Goal: Information Seeking & Learning: Learn about a topic

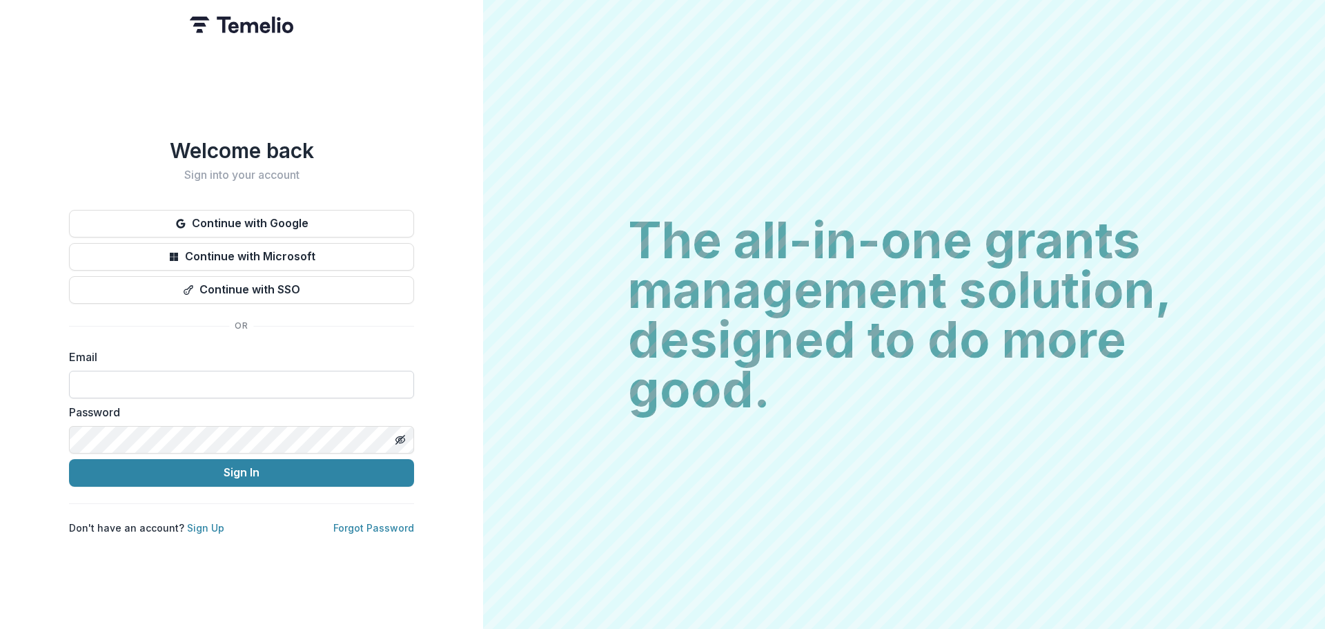
click at [206, 378] on input at bounding box center [241, 385] width 345 height 28
type input "**********"
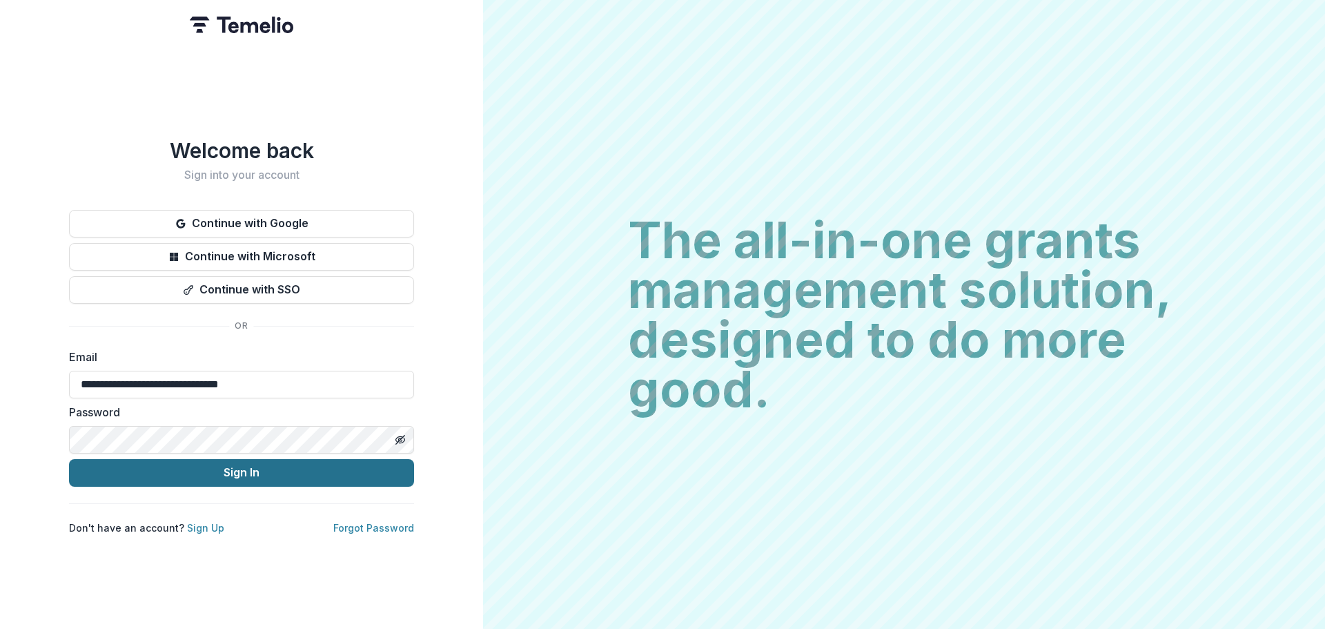
click at [213, 471] on button "Sign In" at bounding box center [241, 473] width 345 height 28
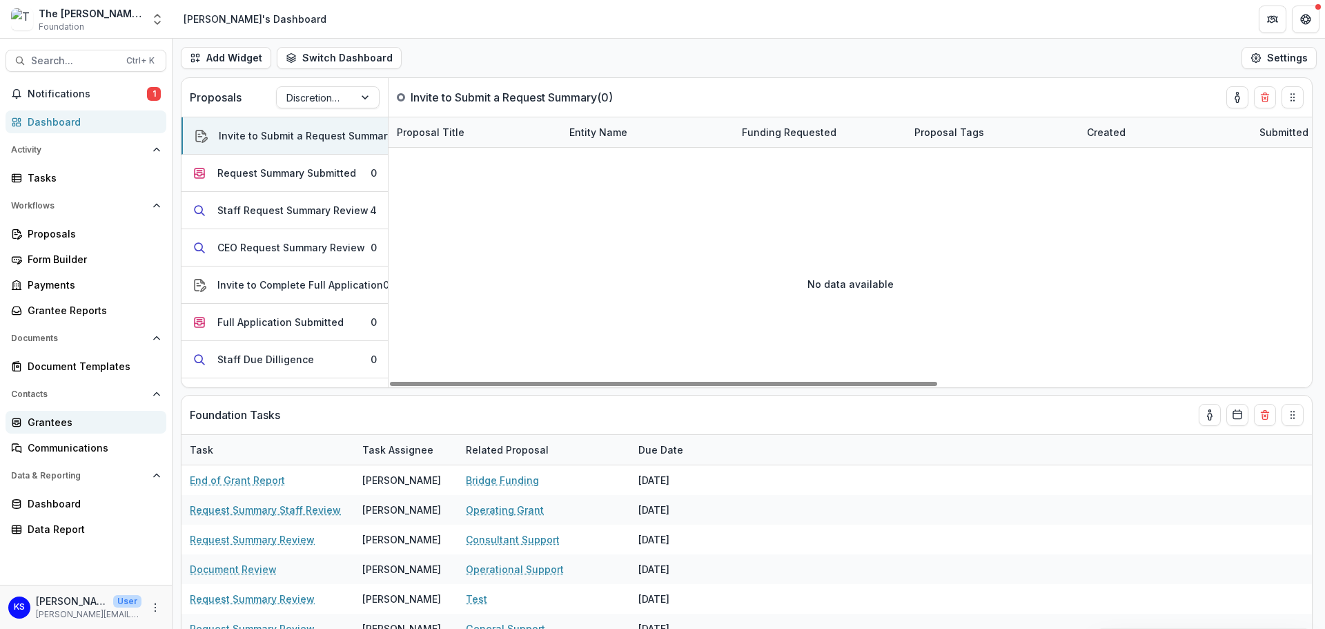
click at [59, 414] on link "Grantees" at bounding box center [86, 422] width 161 height 23
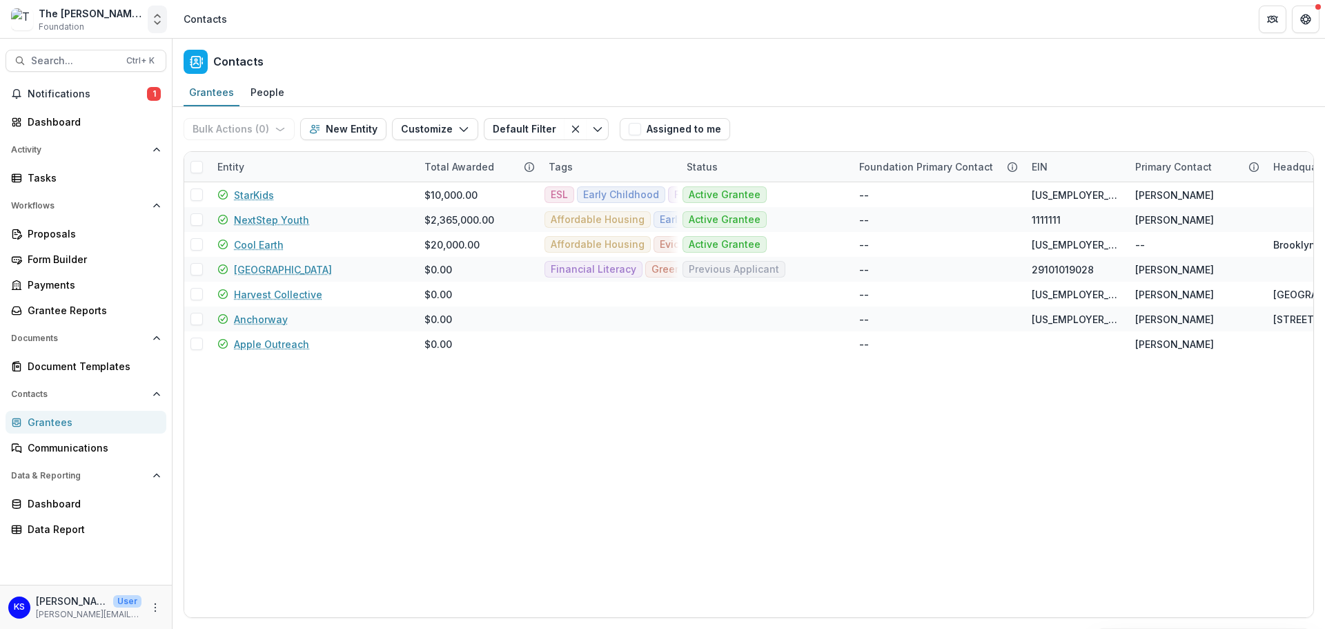
click at [158, 13] on icon "Open entity switcher" at bounding box center [157, 19] width 14 height 14
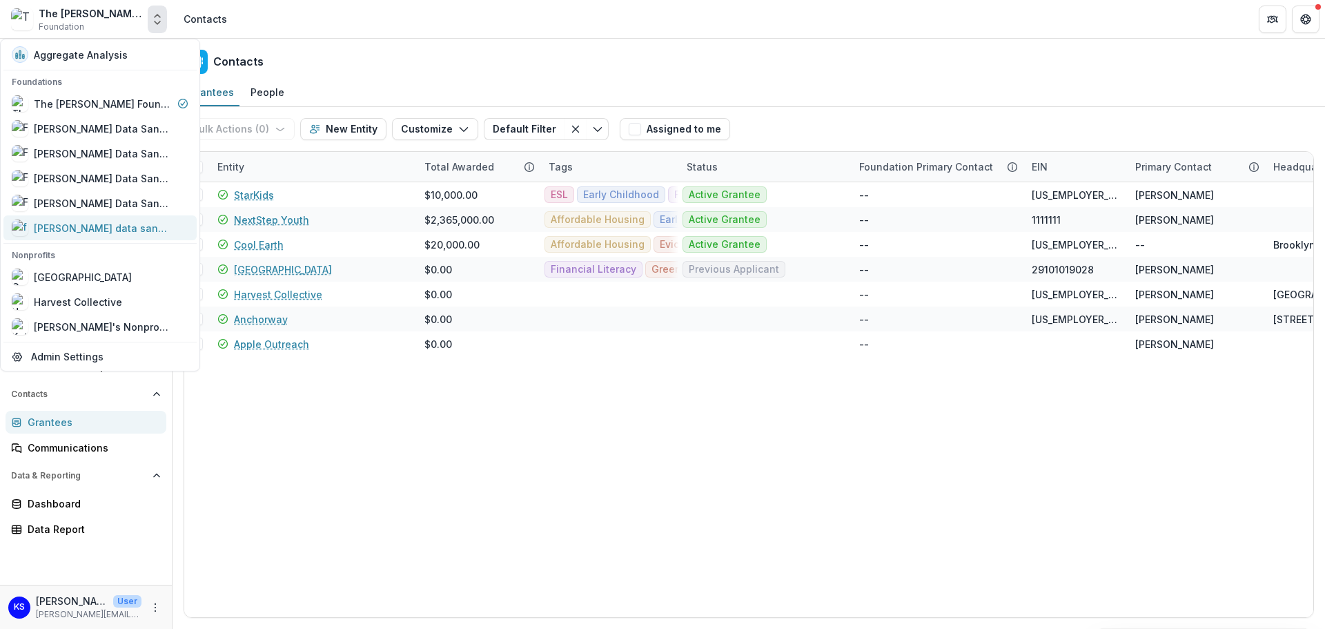
click at [95, 229] on div "[PERSON_NAME] data sandbox" at bounding box center [103, 228] width 138 height 14
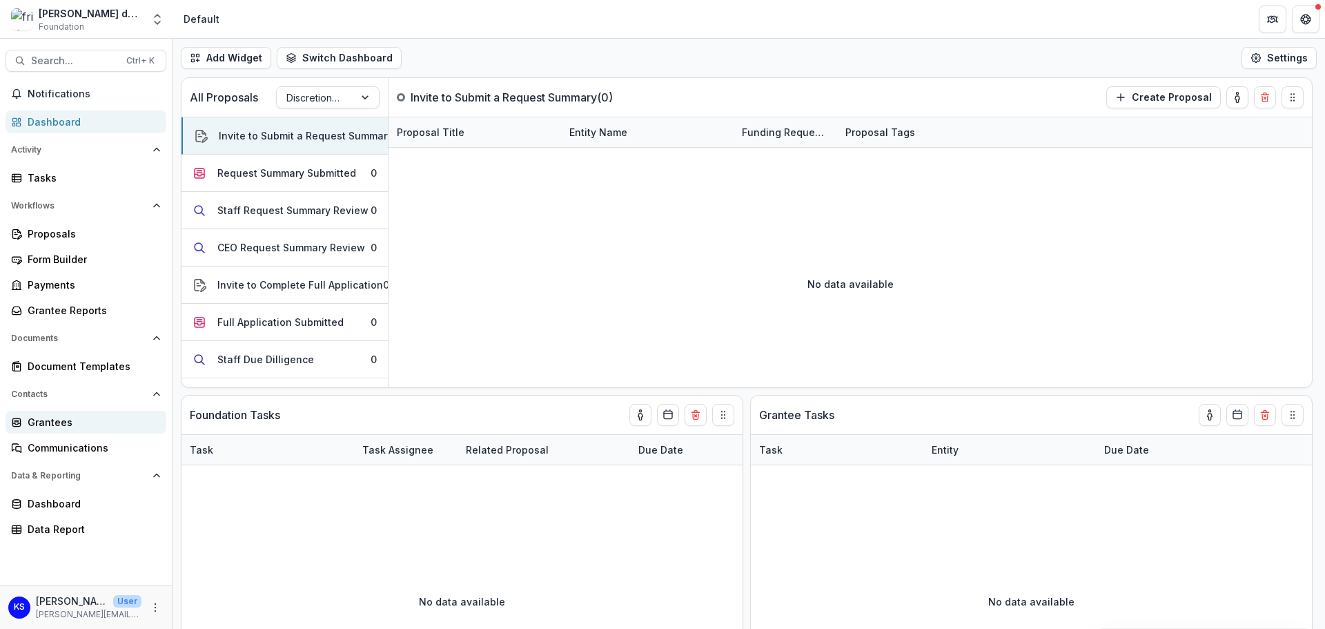
click at [65, 425] on div "Grantees" at bounding box center [92, 422] width 128 height 14
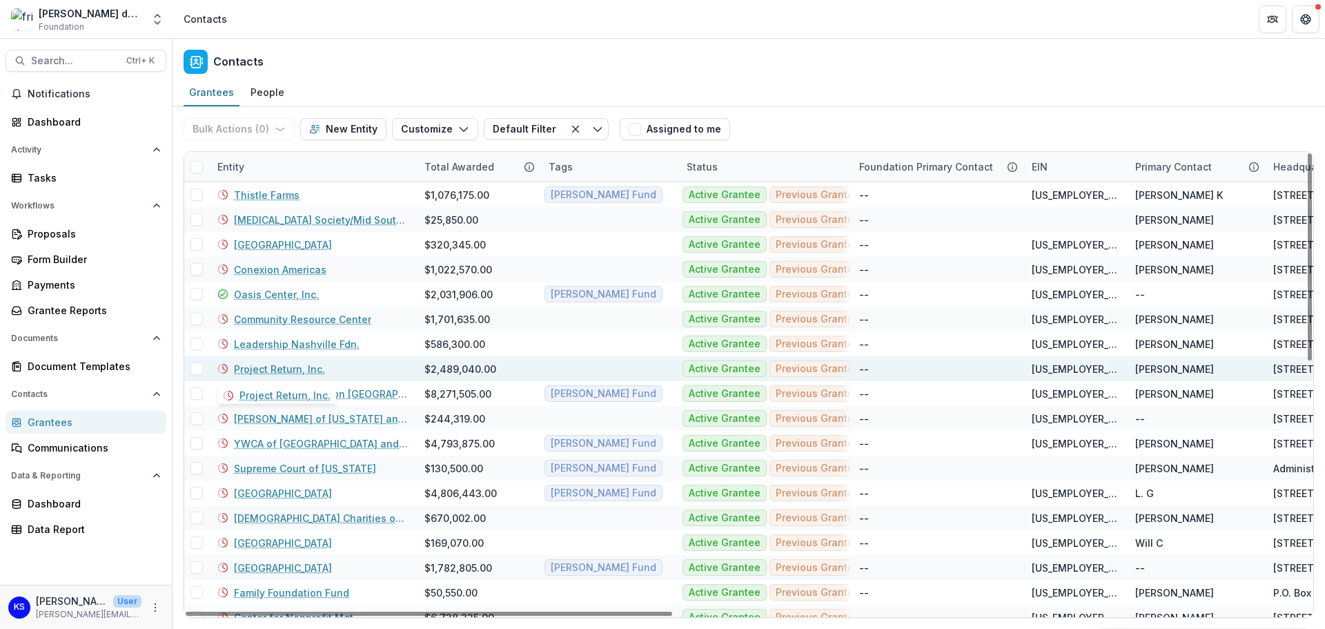
click at [288, 369] on link "Project Return, Inc." at bounding box center [279, 369] width 91 height 14
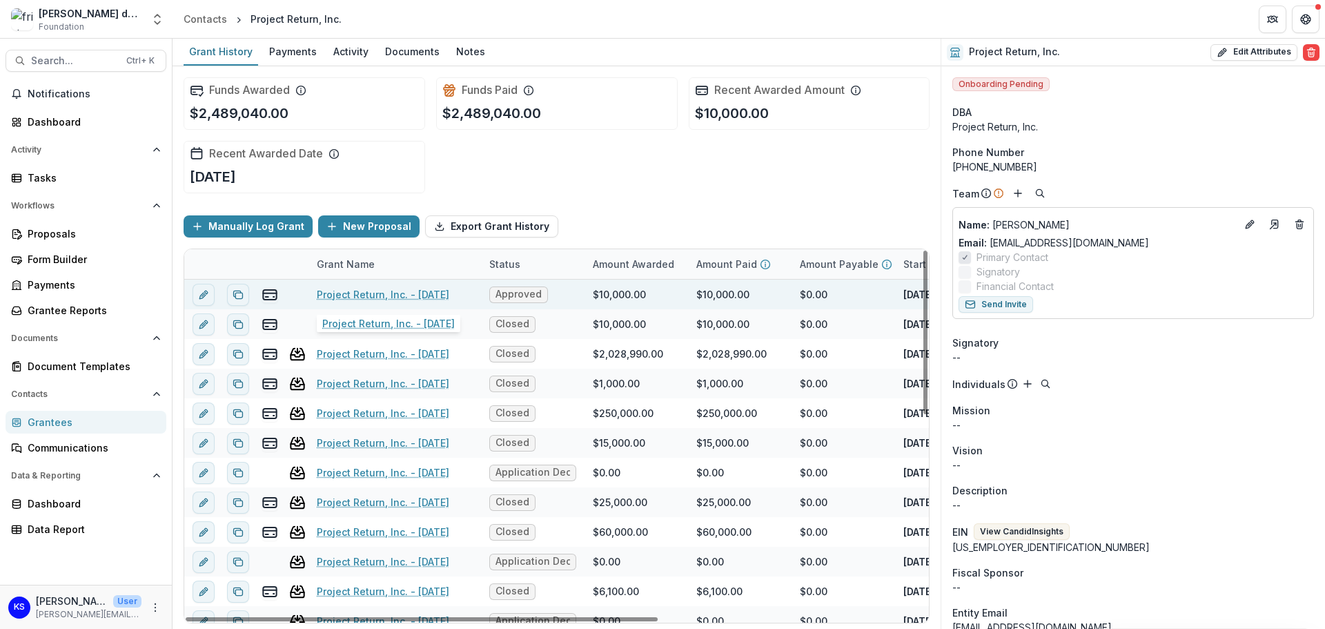
click at [348, 292] on link "Project Return, Inc. - 2025-01-29" at bounding box center [383, 294] width 133 height 14
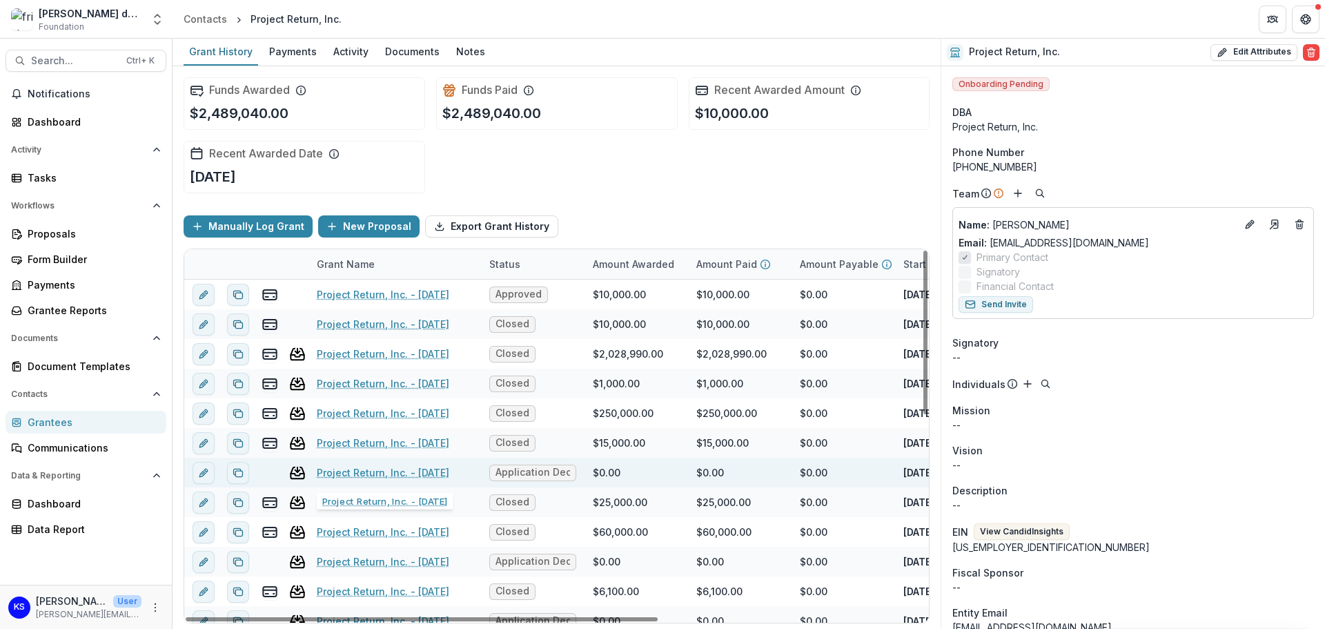
click at [382, 475] on link "Project Return, Inc. - 2020-06-12" at bounding box center [383, 472] width 133 height 14
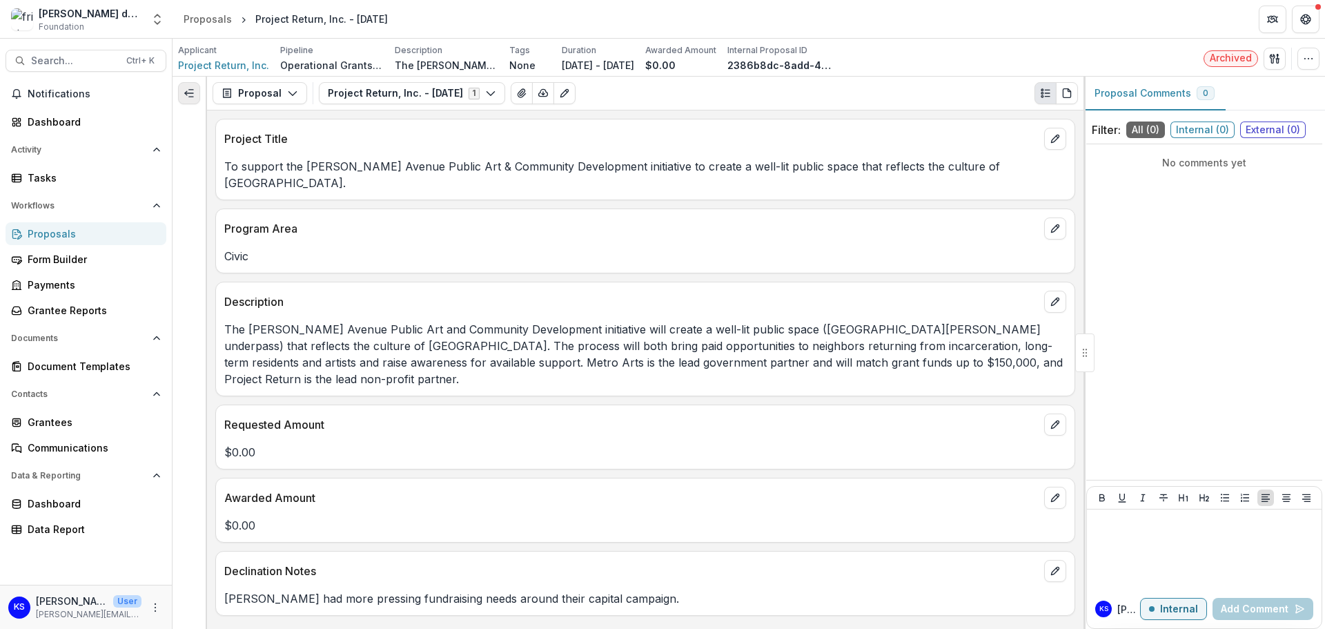
click at [192, 96] on icon "Expand left" at bounding box center [189, 93] width 11 height 11
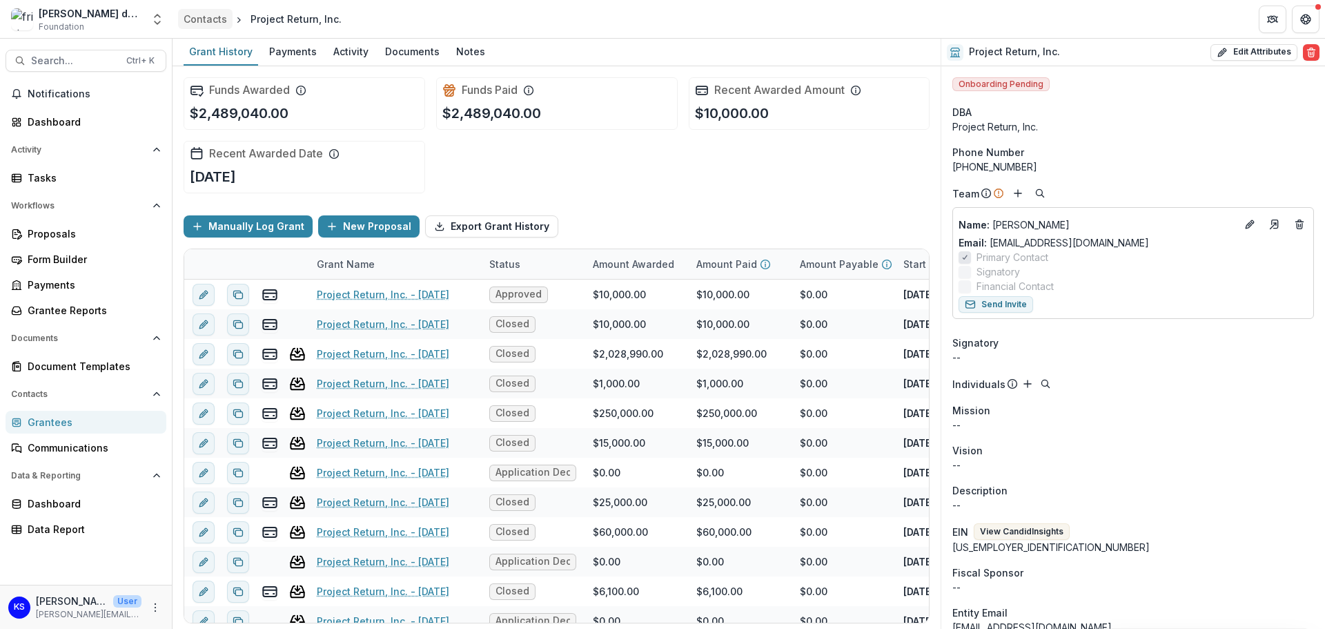
click at [202, 17] on div "Contacts" at bounding box center [205, 19] width 43 height 14
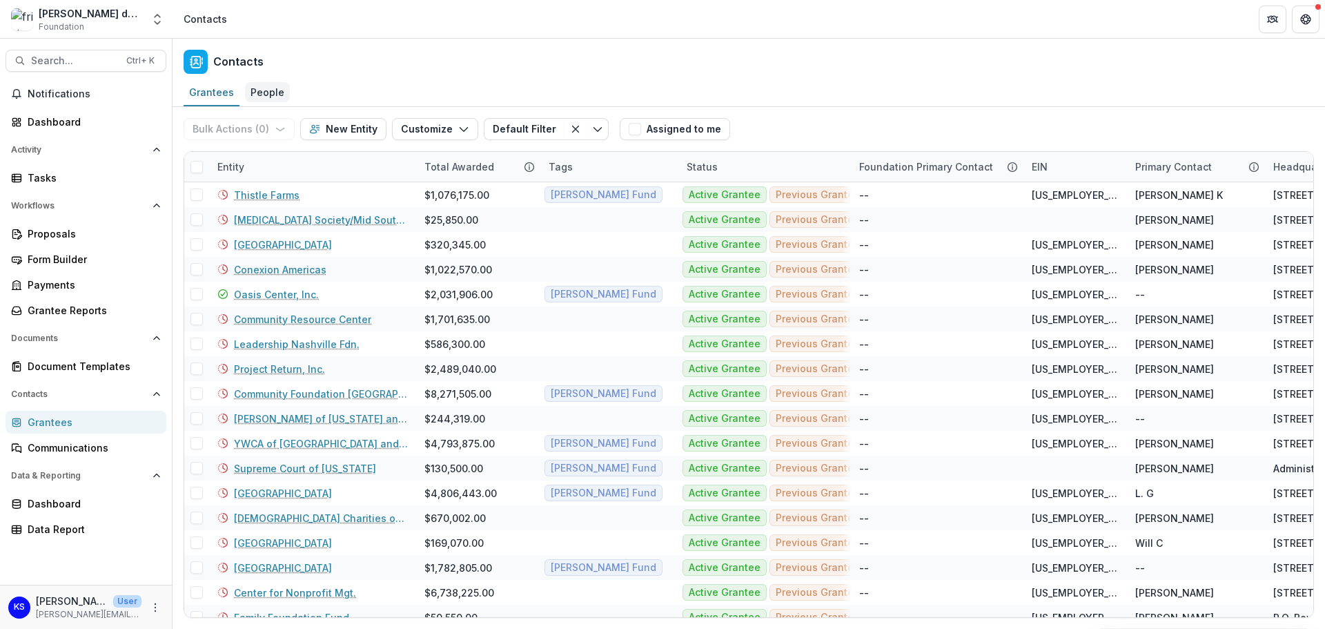
click at [260, 96] on div "People" at bounding box center [267, 92] width 45 height 20
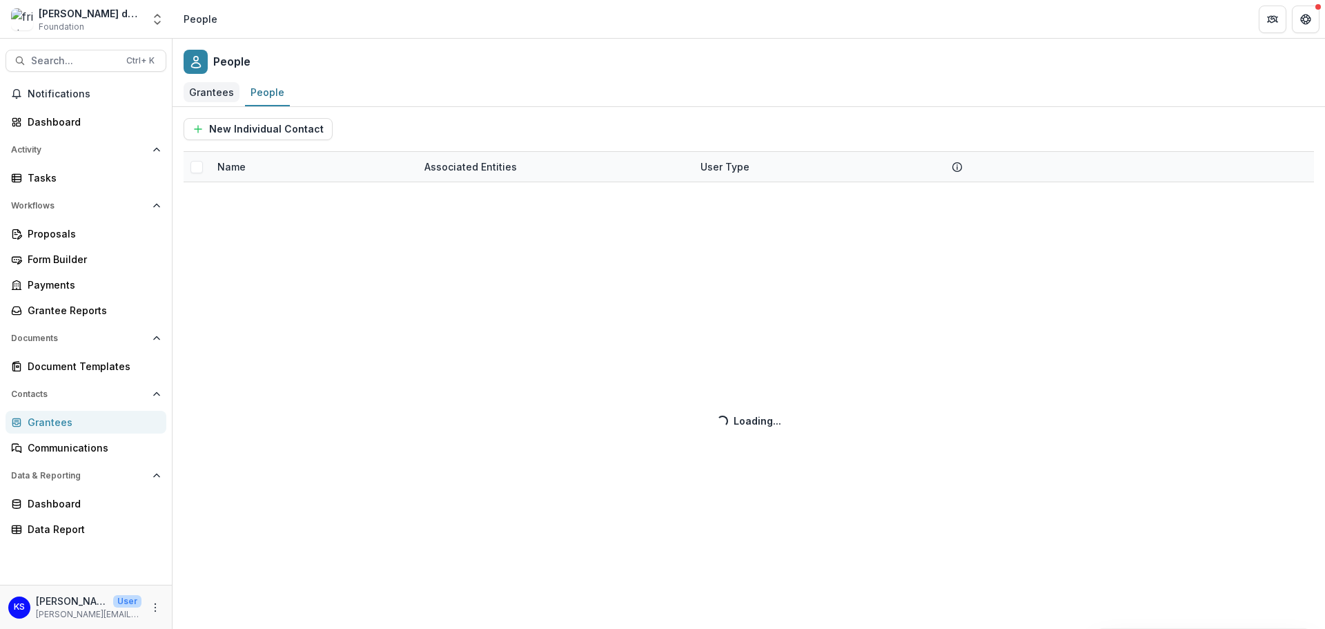
click at [218, 91] on div "Grantees" at bounding box center [212, 92] width 56 height 20
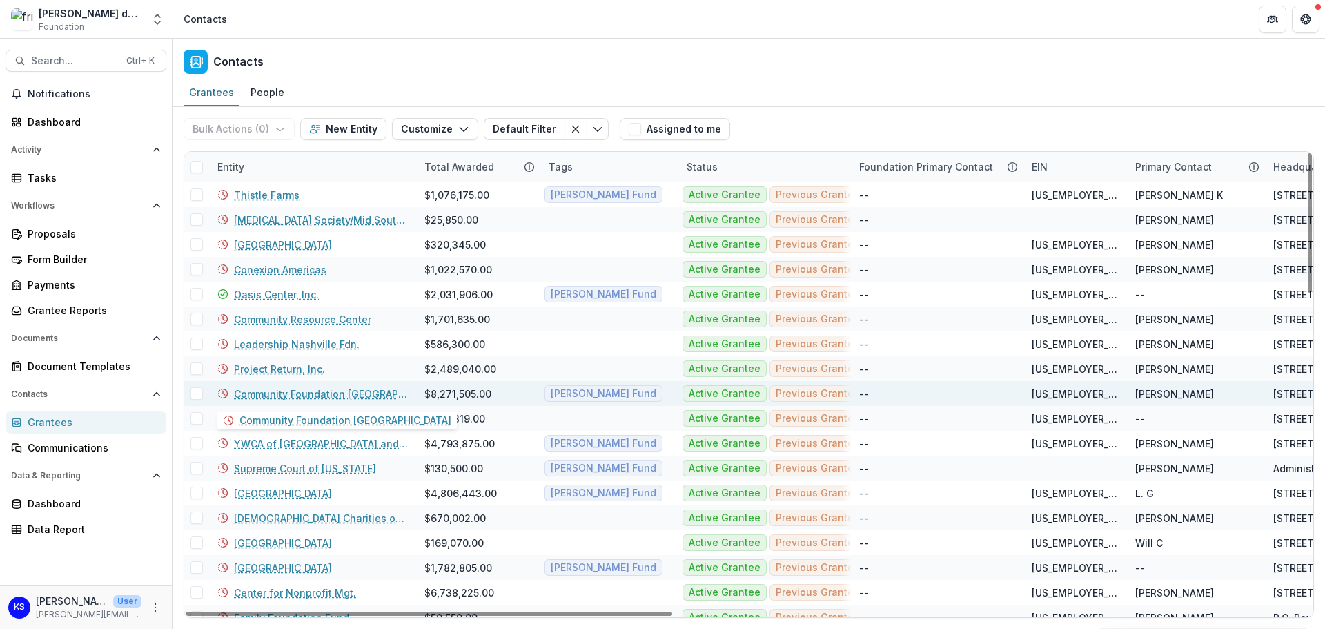
click at [304, 397] on link "Community Foundation Middle TN" at bounding box center [321, 394] width 174 height 14
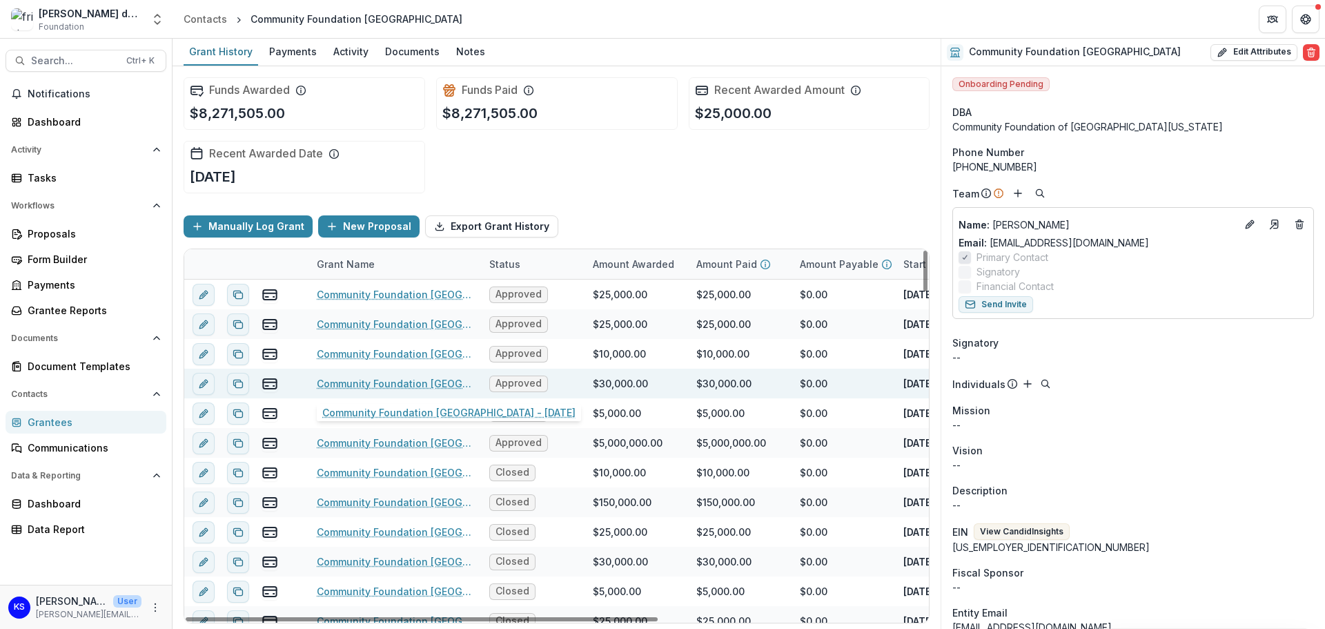
click at [346, 387] on link "Community Foundation Middle TN - 2025-01-29" at bounding box center [395, 383] width 156 height 14
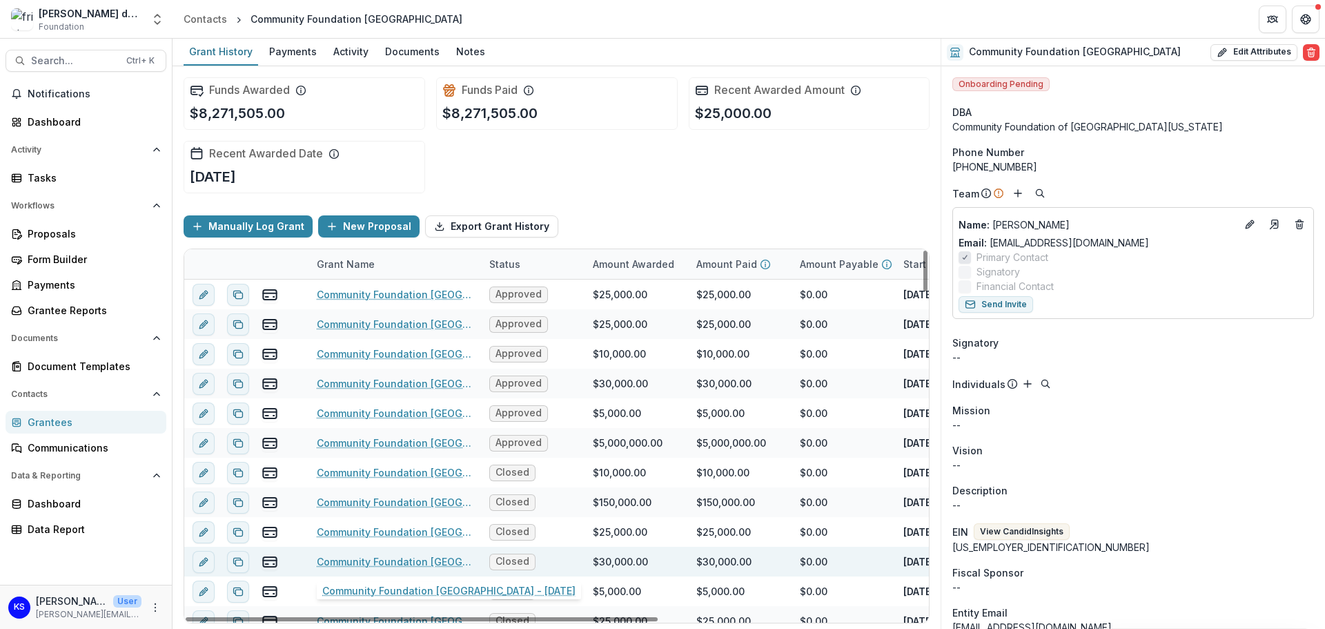
click at [387, 561] on link "Community Foundation Middle TN - 2024-01-23" at bounding box center [395, 561] width 156 height 14
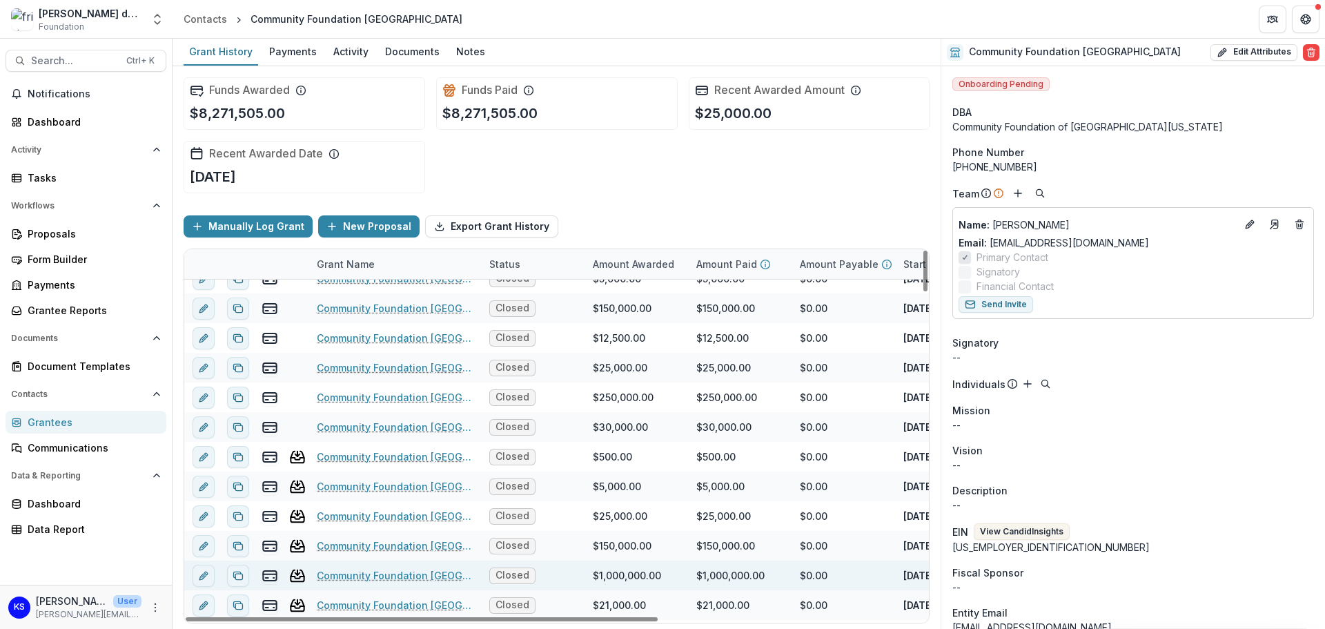
scroll to position [414, 0]
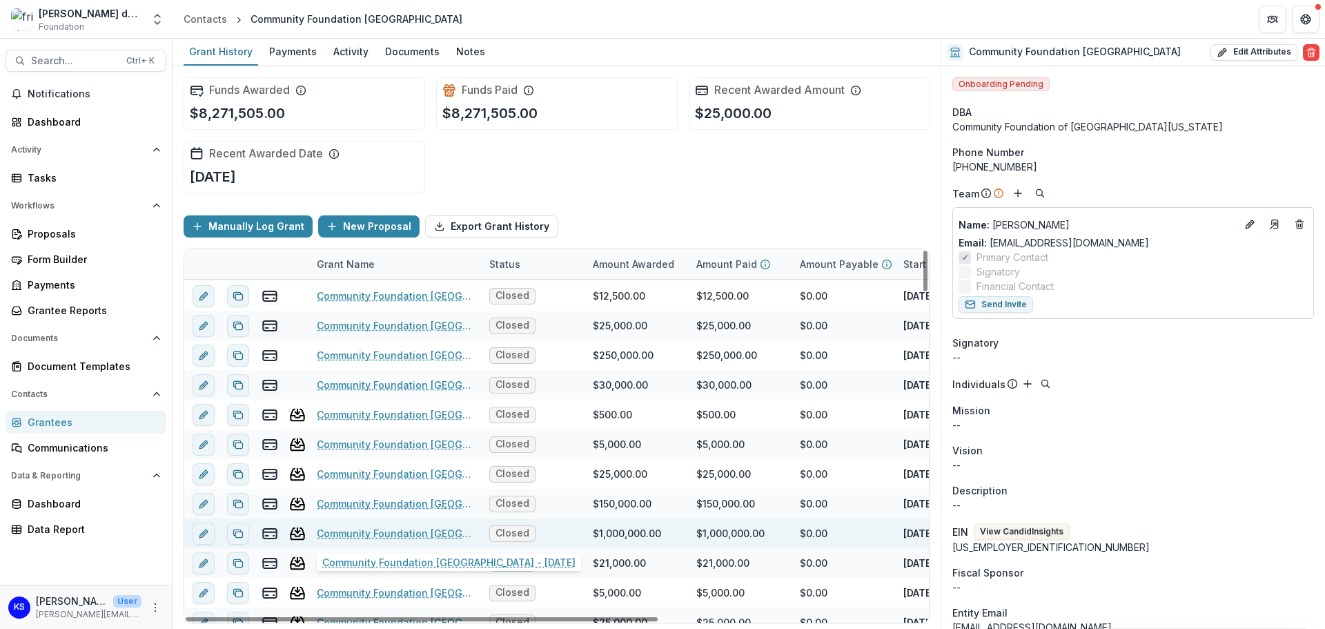
click at [422, 526] on link "Community Foundation Middle TN - 2021-04-21" at bounding box center [395, 533] width 156 height 14
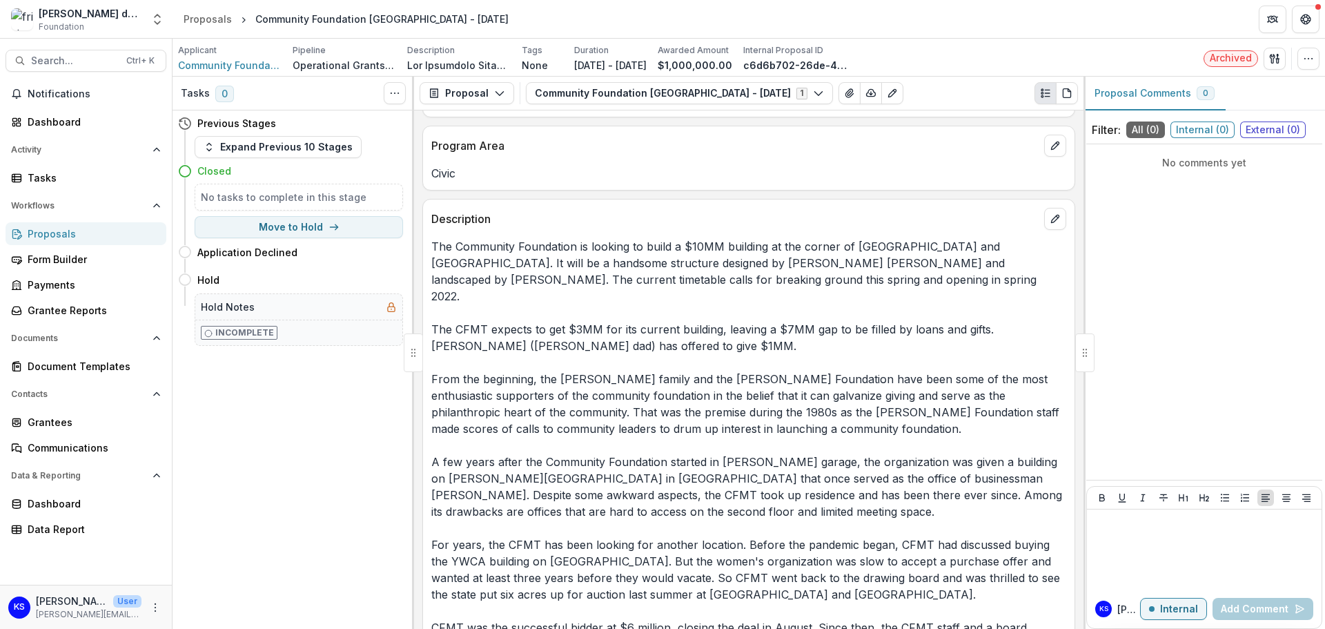
scroll to position [27, 0]
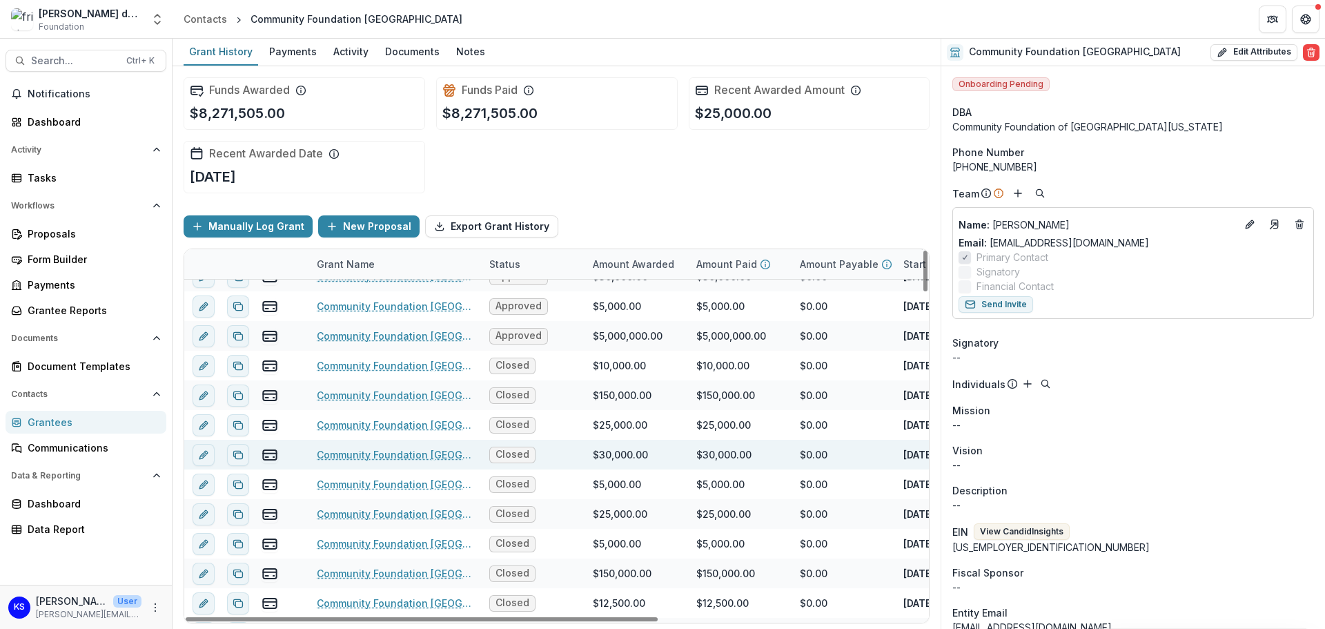
scroll to position [138, 0]
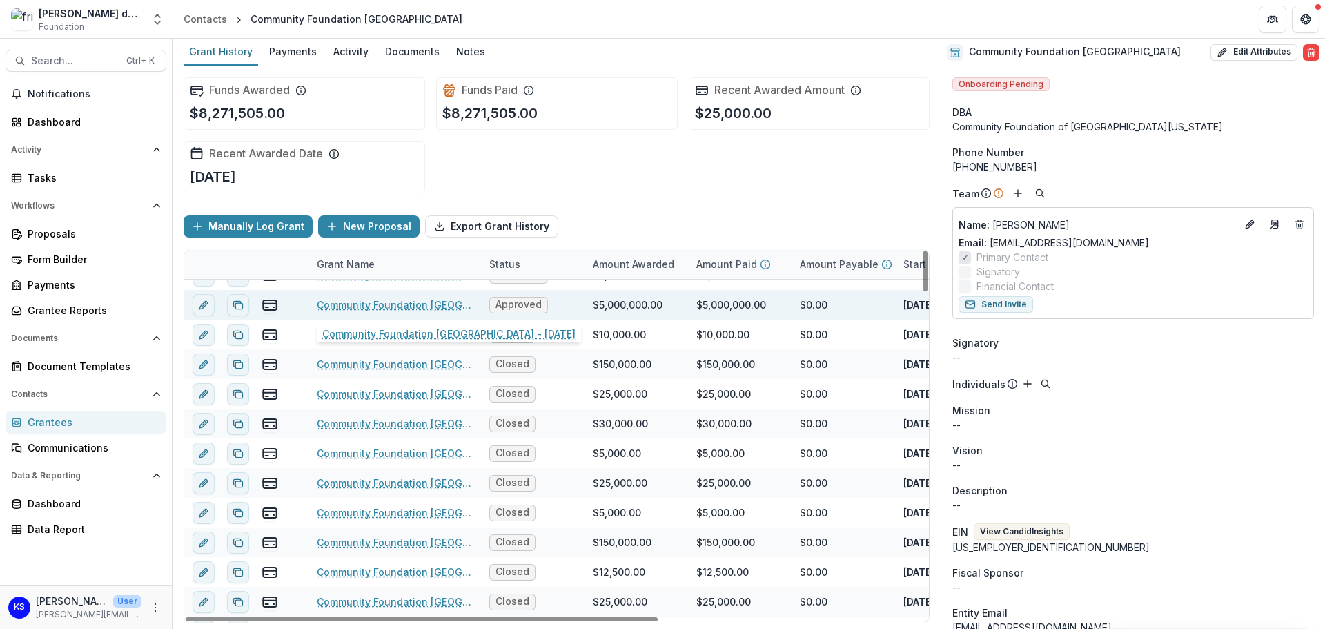
click at [397, 308] on link "Community Foundation Middle TN - 2024-10-07" at bounding box center [395, 305] width 156 height 14
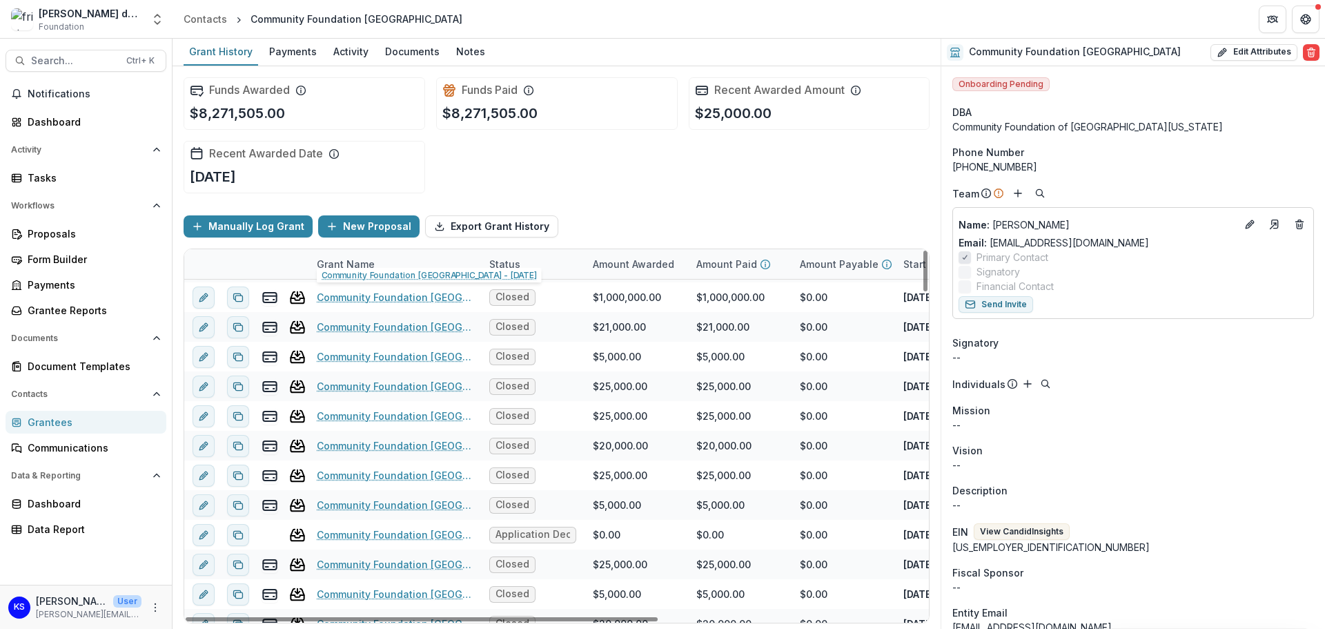
scroll to position [759, 0]
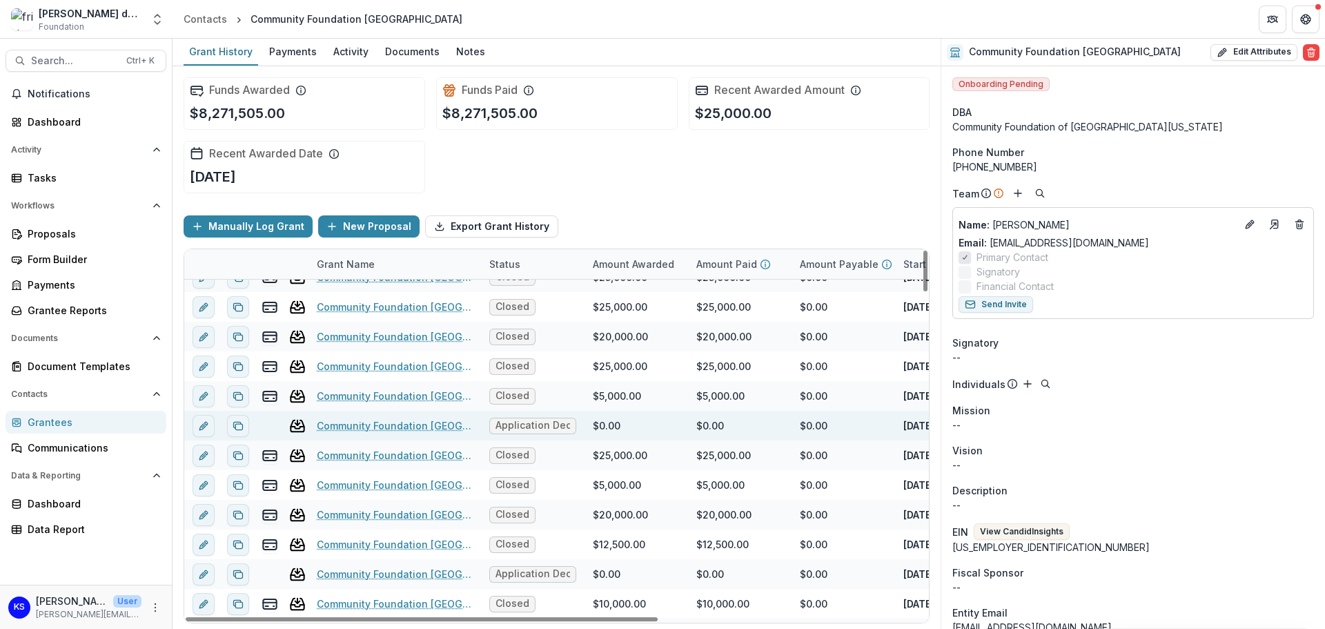
click at [368, 427] on link "Community Foundation Middle TN - 2019-03-11" at bounding box center [395, 425] width 156 height 14
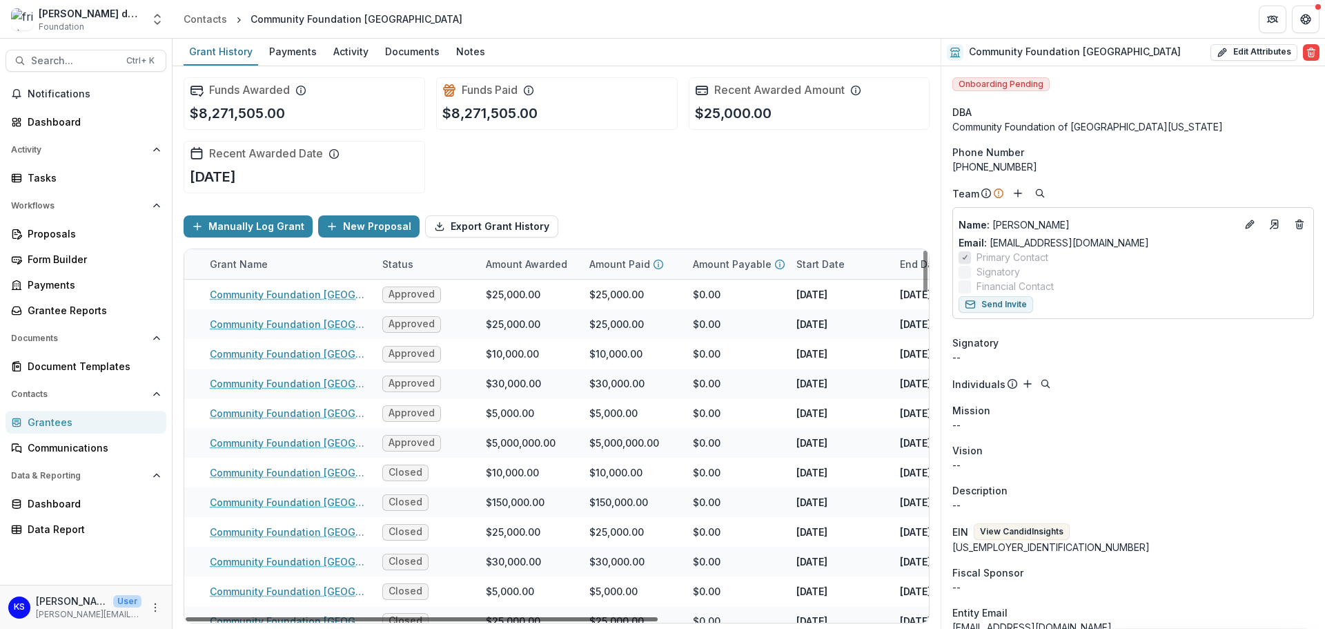
scroll to position [0, 115]
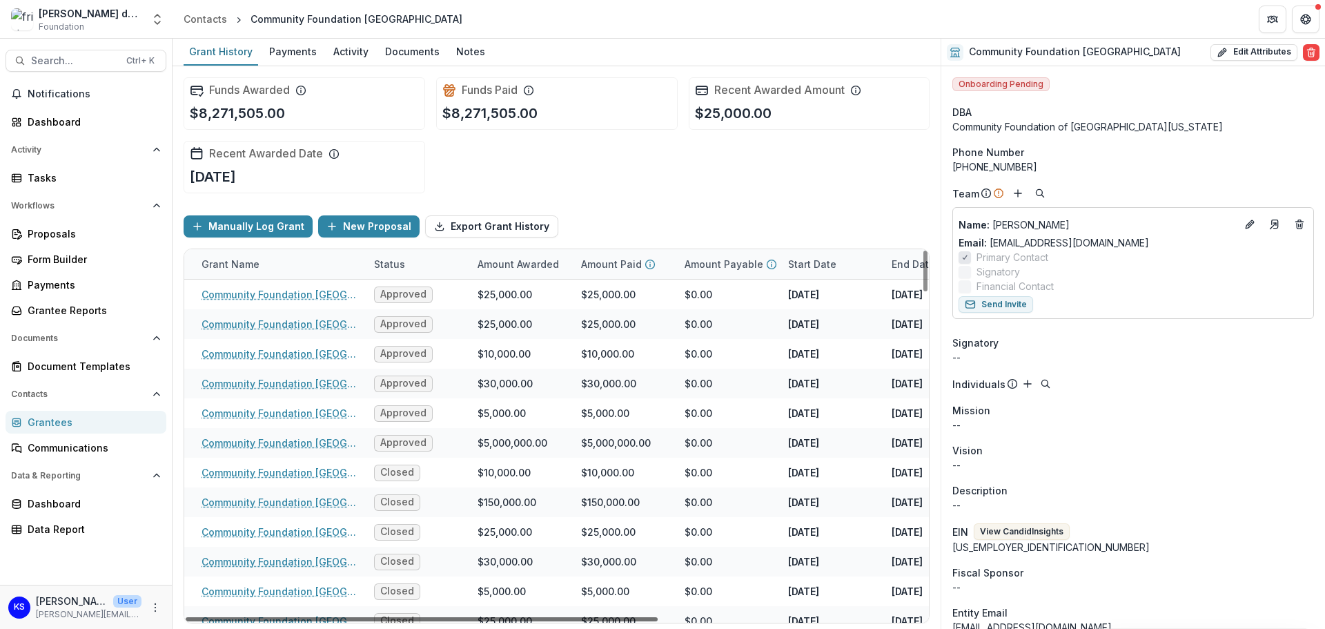
drag, startPoint x: 610, startPoint y: 615, endPoint x: 683, endPoint y: 620, distance: 73.3
click at [658, 620] on div at bounding box center [422, 619] width 472 height 4
